Goal: Download file/media

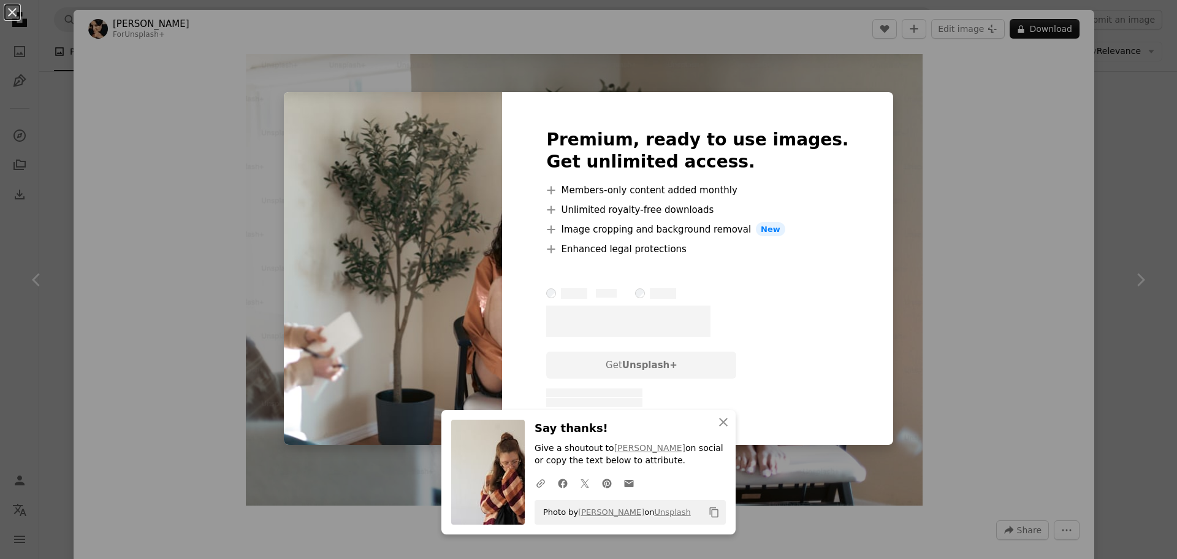
scroll to position [552, 0]
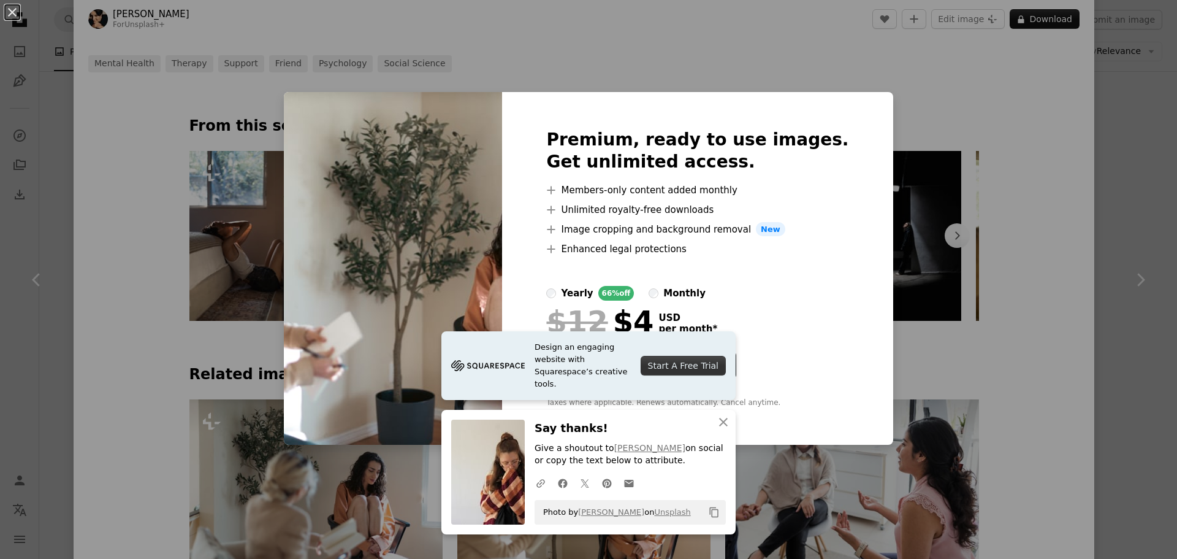
click at [950, 35] on div "An X shape Design an engaging website with Squarespace’s creative tools. Start …" at bounding box center [588, 279] width 1177 height 559
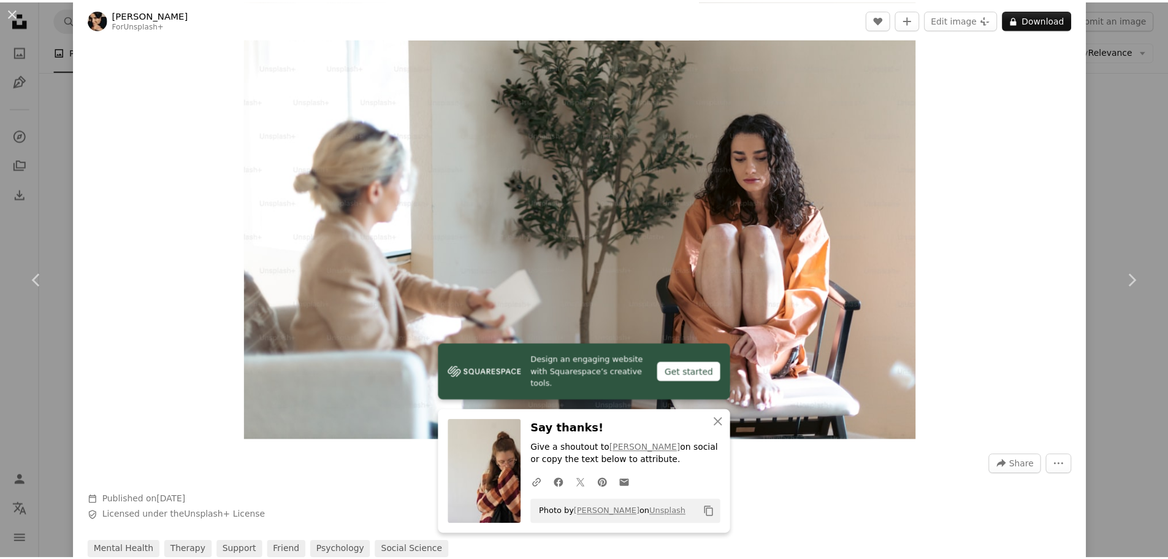
scroll to position [61, 0]
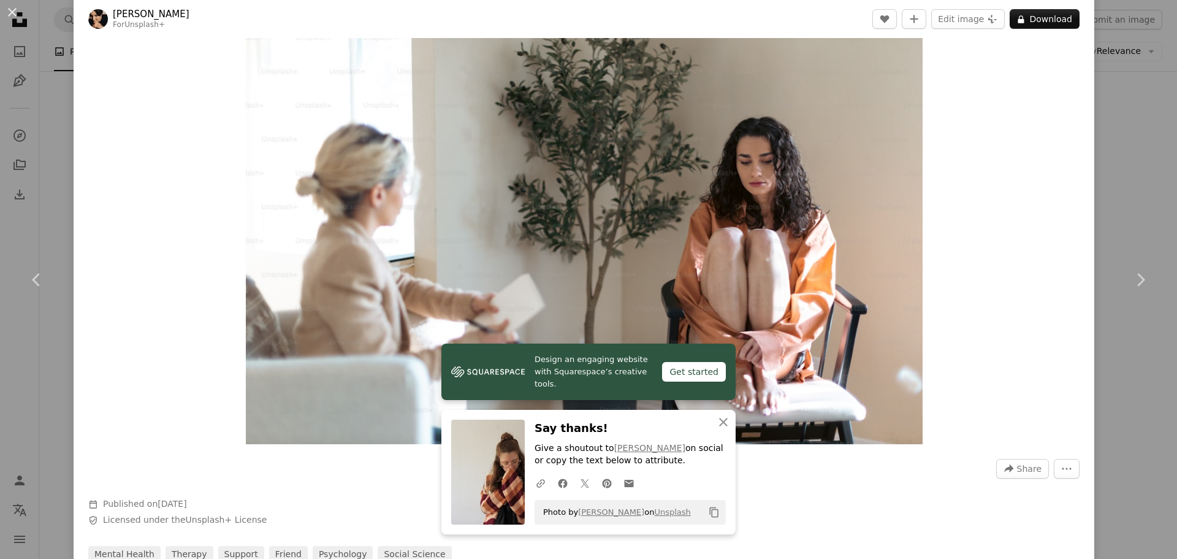
click at [1014, 354] on div "Zoom in" at bounding box center [584, 219] width 1021 height 464
click at [1064, 20] on button "A lock Download" at bounding box center [1045, 19] width 70 height 20
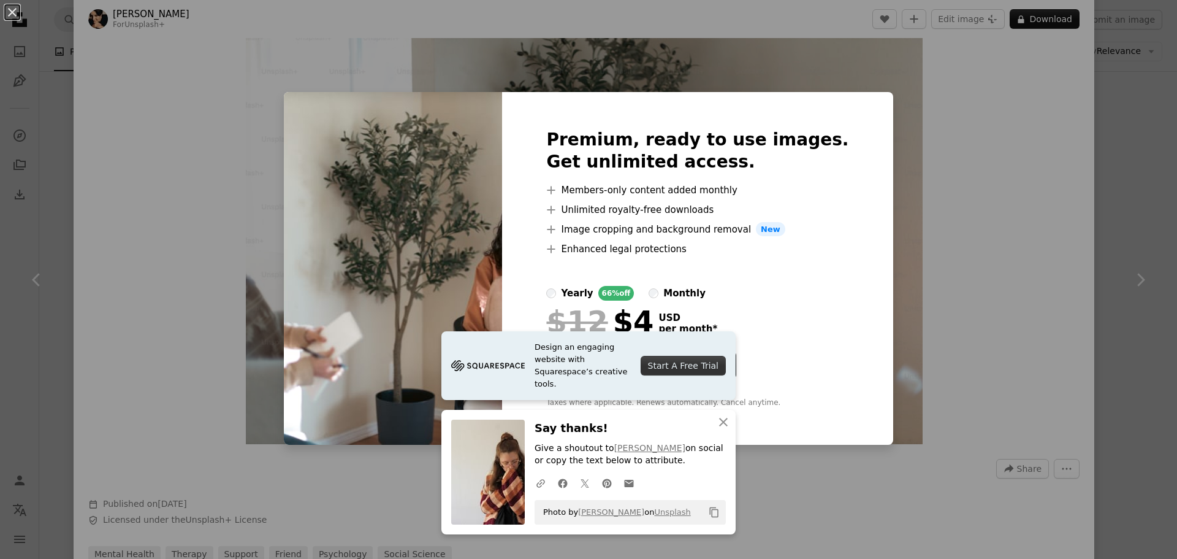
click at [991, 69] on div "An X shape Design an engaging website with Squarespace’s creative tools. Start …" at bounding box center [588, 279] width 1177 height 559
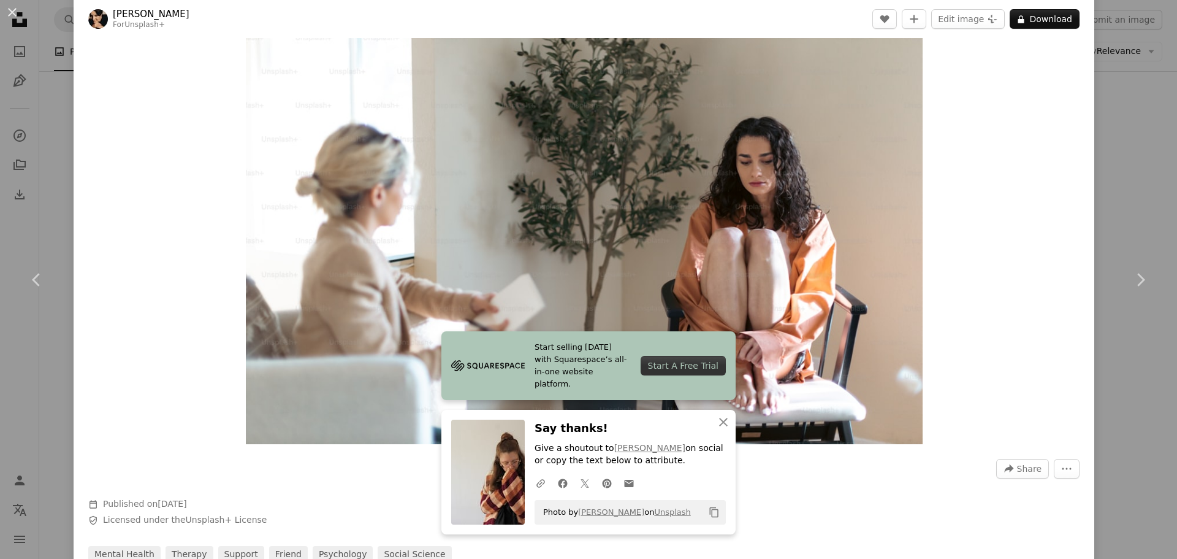
click at [1132, 191] on div "An X shape Chevron left Chevron right Start selling [DATE] with Squarespace’s a…" at bounding box center [588, 279] width 1177 height 559
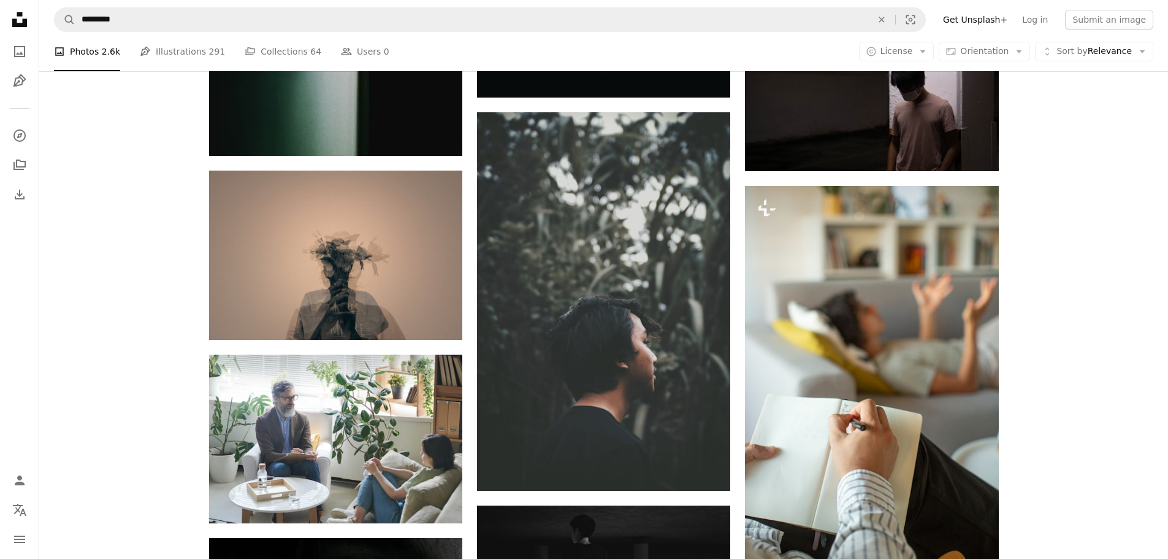
scroll to position [8190, 0]
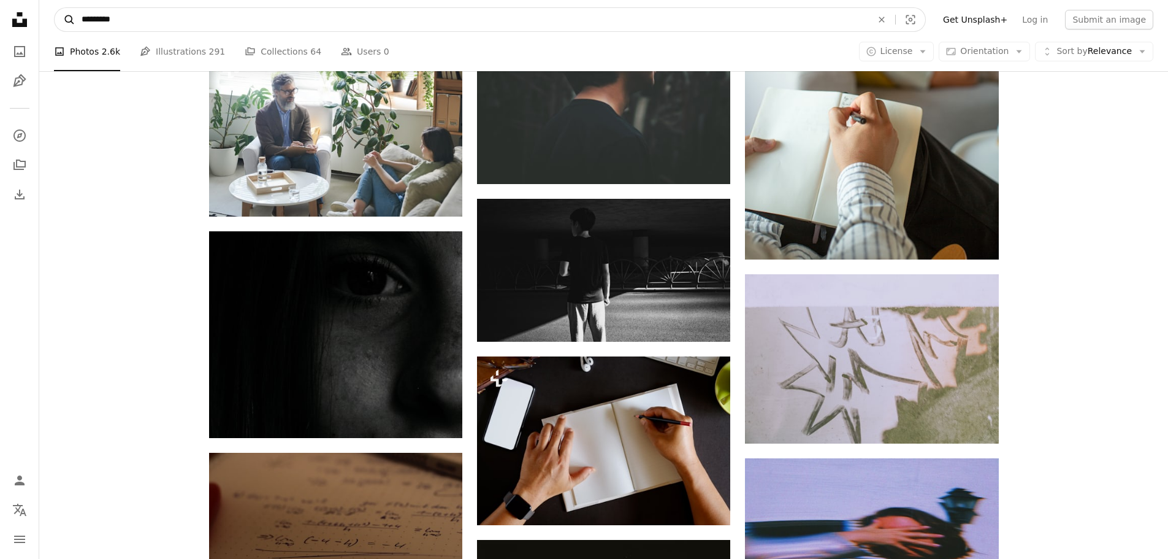
drag, startPoint x: 76, startPoint y: 21, endPoint x: 61, endPoint y: 21, distance: 15.3
click at [61, 21] on form "A magnifying glass ********* An X shape Visual search" at bounding box center [490, 19] width 872 height 25
